Goal: Task Accomplishment & Management: Manage account settings

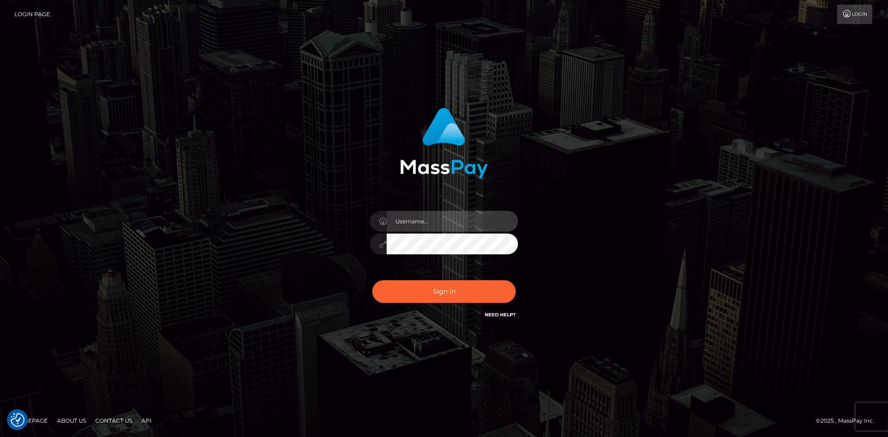
type input "Amy.Springer2"
click at [424, 223] on input "Amy.Springer2" at bounding box center [452, 221] width 131 height 21
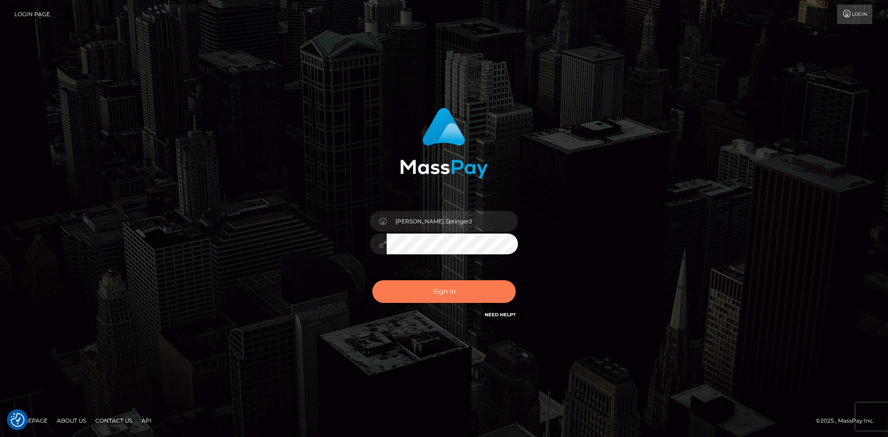
click at [434, 292] on button "Sign in" at bounding box center [443, 291] width 143 height 23
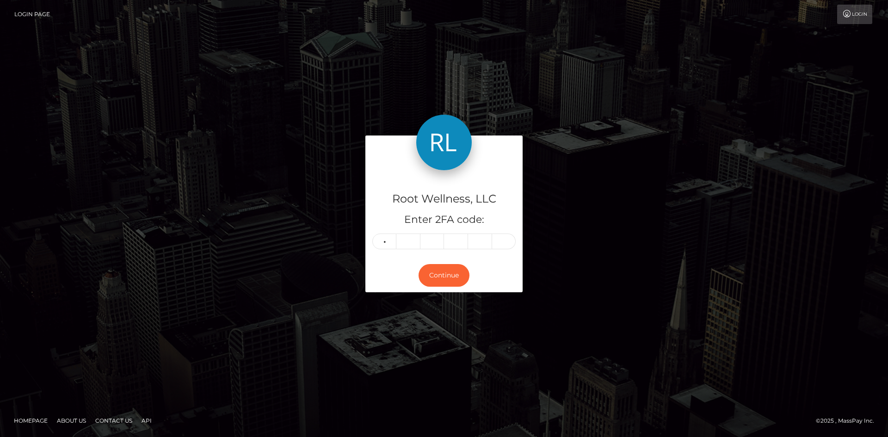
type input "7"
type input "1"
type input "5"
type input "2"
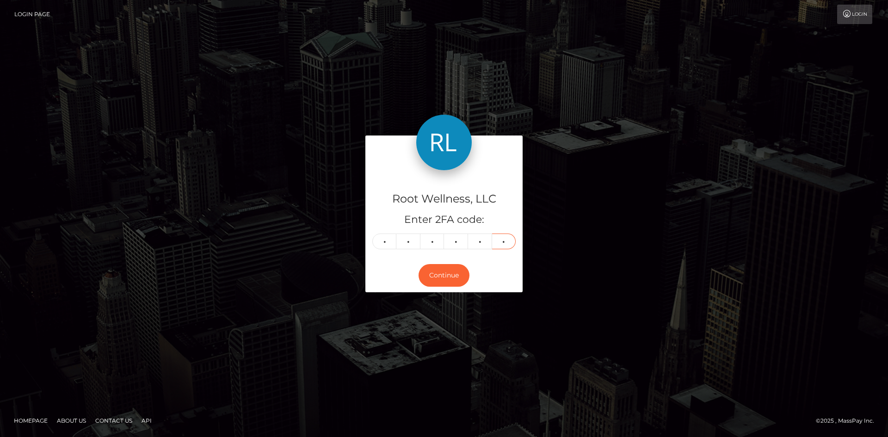
type input "5"
click at [468, 294] on form "Root Wellness, LLC Enter 2FA code: 7 1 1 5 2 5 711525 Continue" at bounding box center [443, 218] width 157 height 166
click at [455, 277] on button "Continue" at bounding box center [443, 275] width 51 height 23
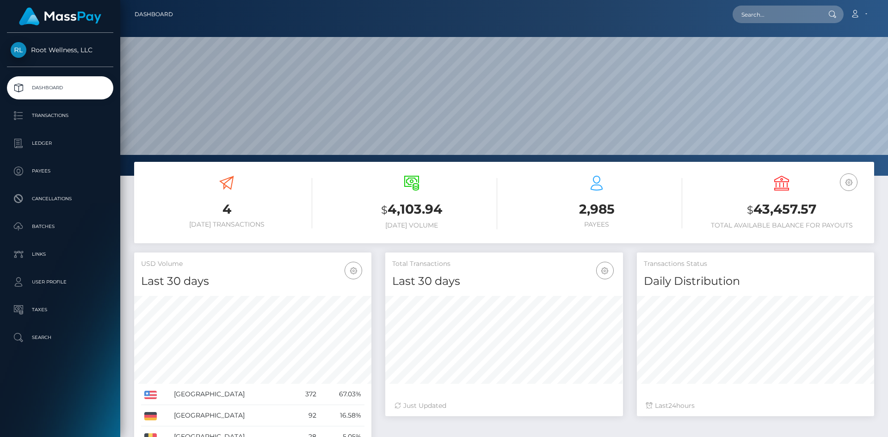
scroll to position [164, 238]
click at [40, 225] on p "Batches" at bounding box center [60, 227] width 99 height 14
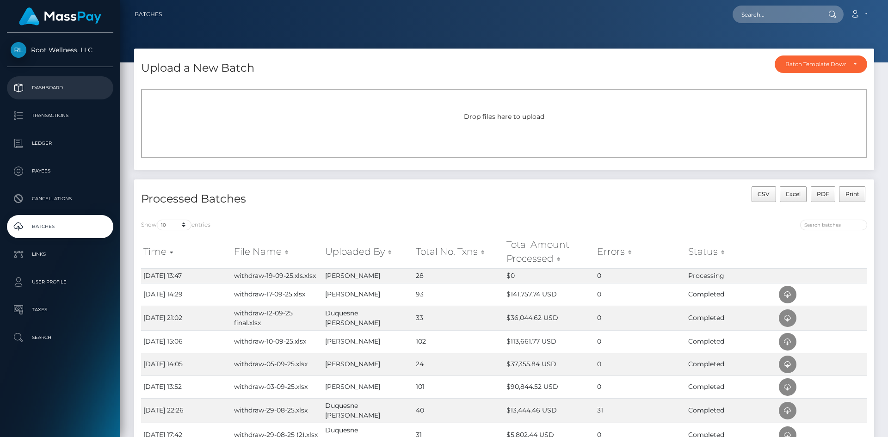
click at [56, 83] on p "Dashboard" at bounding box center [60, 88] width 99 height 14
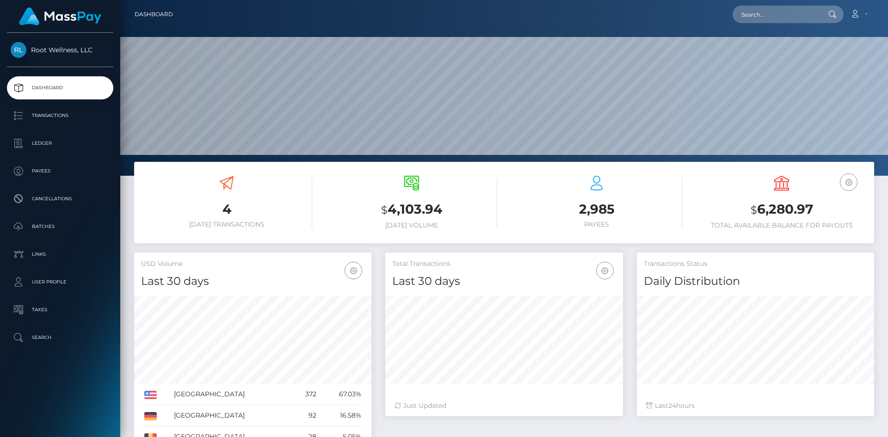
scroll to position [164, 238]
click at [43, 226] on p "Batches" at bounding box center [60, 227] width 99 height 14
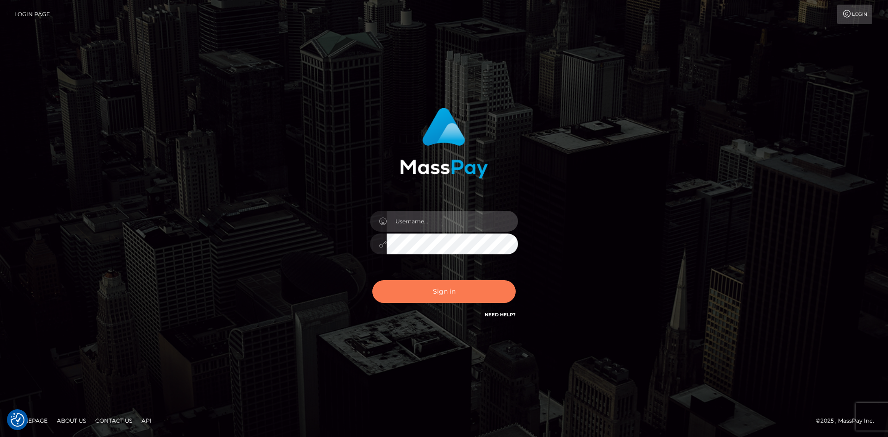
type input "[PERSON_NAME].Springer2"
click at [401, 293] on button "Sign in" at bounding box center [443, 291] width 143 height 23
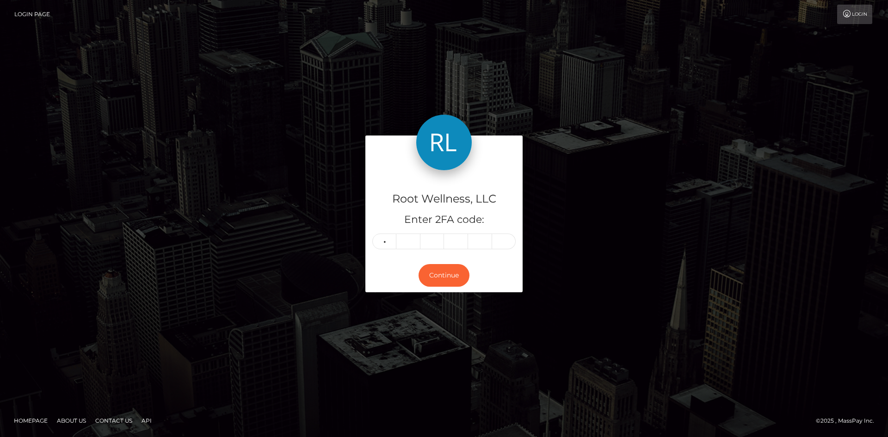
type input "9"
type input "5"
type input "2"
type input "4"
type input "2"
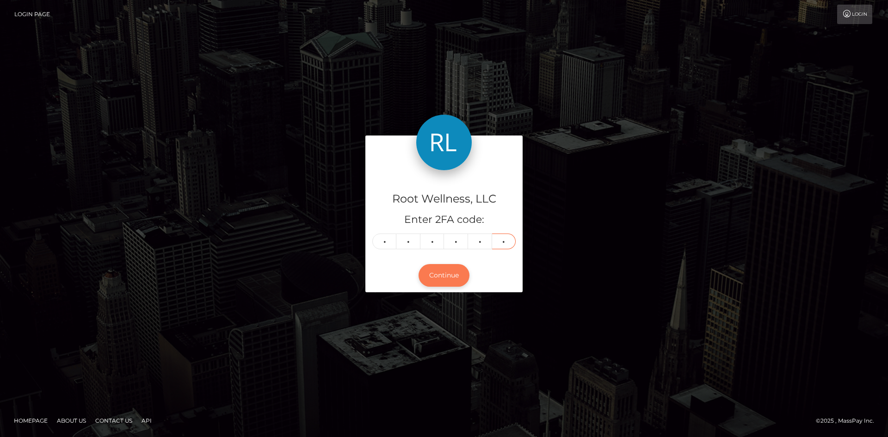
type input "7"
click at [436, 276] on button "Continue" at bounding box center [443, 275] width 51 height 23
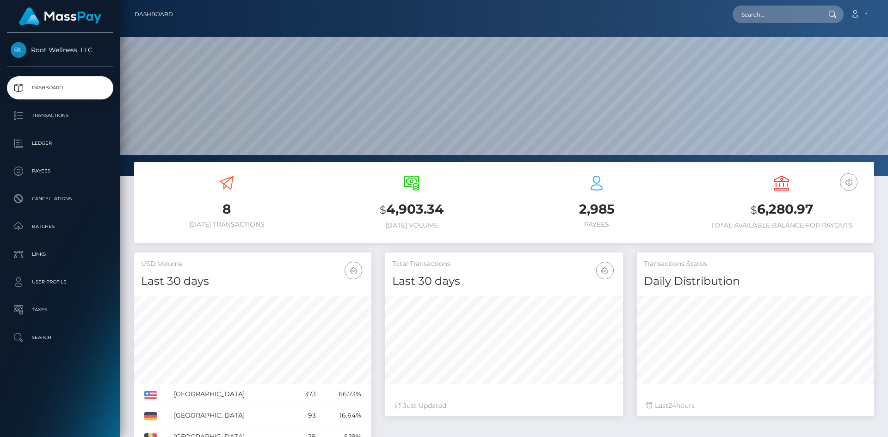
scroll to position [164, 238]
click at [42, 224] on p "Batches" at bounding box center [60, 227] width 99 height 14
